Goal: Information Seeking & Learning: Learn about a topic

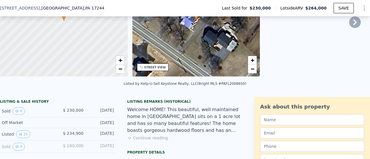
scroll to position [79, 0]
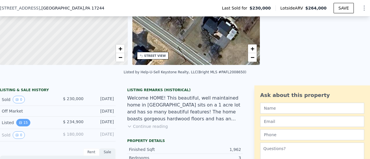
click at [22, 127] on button "15" at bounding box center [23, 123] width 14 height 8
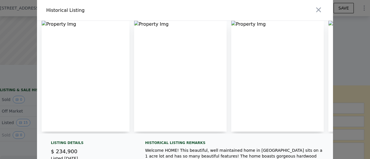
click at [66, 25] on img at bounding box center [86, 76] width 88 height 111
click at [42, 23] on img at bounding box center [86, 76] width 88 height 111
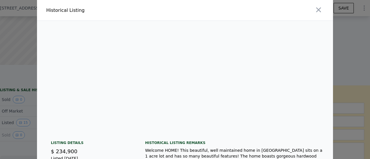
scroll to position [0, 1156]
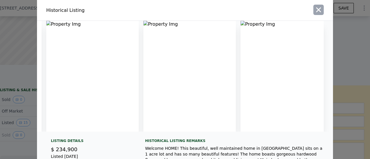
click at [317, 9] on icon "button" at bounding box center [319, 10] width 8 height 8
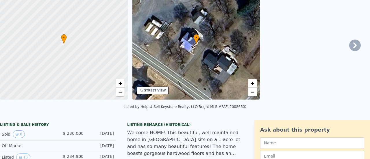
scroll to position [6, 0]
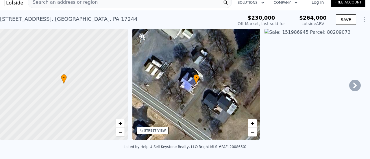
click at [353, 87] on icon at bounding box center [354, 86] width 3 height 6
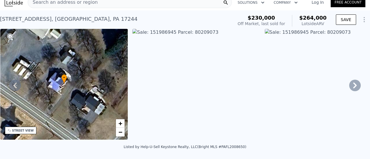
click at [319, 31] on img at bounding box center [329, 84] width 128 height 111
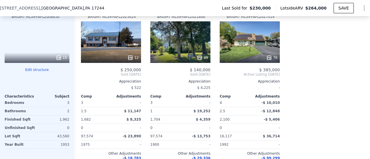
scroll to position [652, 0]
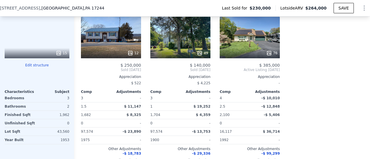
click at [46, 55] on div at bounding box center [37, 53] width 65 height 10
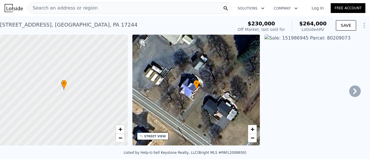
click at [350, 93] on icon at bounding box center [355, 92] width 12 height 12
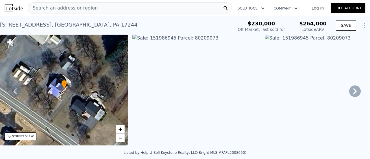
click at [350, 93] on icon at bounding box center [355, 92] width 12 height 12
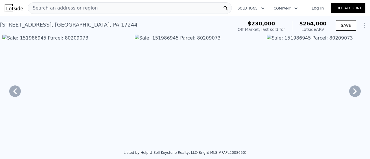
click at [308, 38] on img at bounding box center [331, 90] width 128 height 111
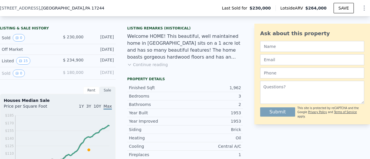
scroll to position [145, 0]
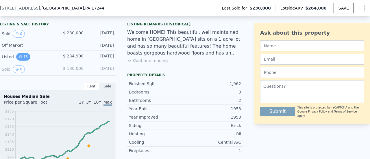
click at [20, 58] on icon "View historical data" at bounding box center [20, 57] width 2 height 2
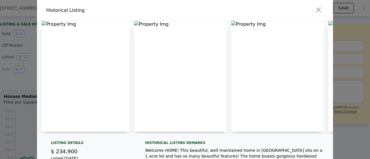
click at [53, 23] on img at bounding box center [86, 76] width 88 height 111
click at [42, 23] on img at bounding box center [86, 76] width 88 height 111
click at [67, 25] on img at bounding box center [86, 76] width 88 height 111
click at [145, 27] on img at bounding box center [180, 76] width 93 height 111
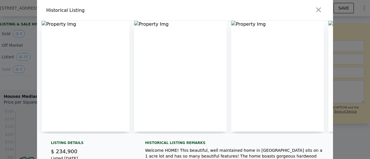
click at [145, 27] on img at bounding box center [180, 76] width 93 height 111
click at [256, 46] on img at bounding box center [277, 76] width 93 height 111
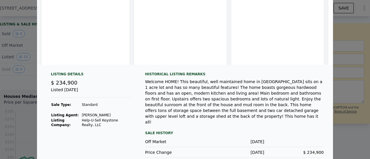
scroll to position [0, 0]
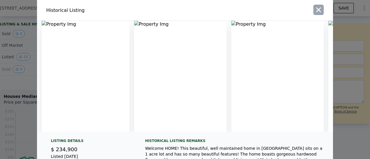
click at [318, 10] on icon "button" at bounding box center [319, 10] width 8 height 8
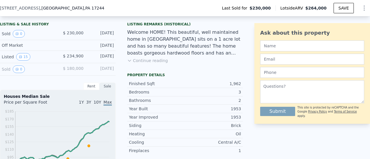
click at [155, 64] on button "Continue reading" at bounding box center [147, 61] width 41 height 6
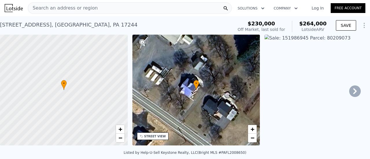
click at [182, 107] on div "• + −" at bounding box center [196, 90] width 128 height 111
click at [151, 136] on div "STREET VIEW" at bounding box center [155, 136] width 22 height 4
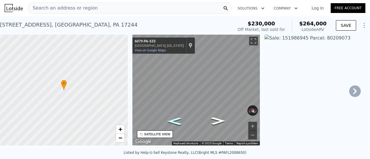
click at [173, 122] on icon "Go Northwest, PA-533" at bounding box center [174, 121] width 27 height 11
click at [218, 123] on icon "Go Southeast, PA-533" at bounding box center [217, 121] width 27 height 11
click at [323, 39] on img at bounding box center [329, 90] width 128 height 111
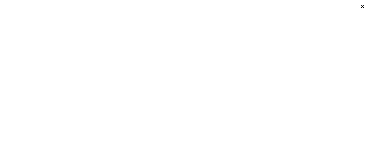
click at [369, 153] on div at bounding box center [185, 79] width 370 height 159
click at [361, 6] on icon at bounding box center [362, 6] width 8 height 8
